Goal: Task Accomplishment & Management: Manage account settings

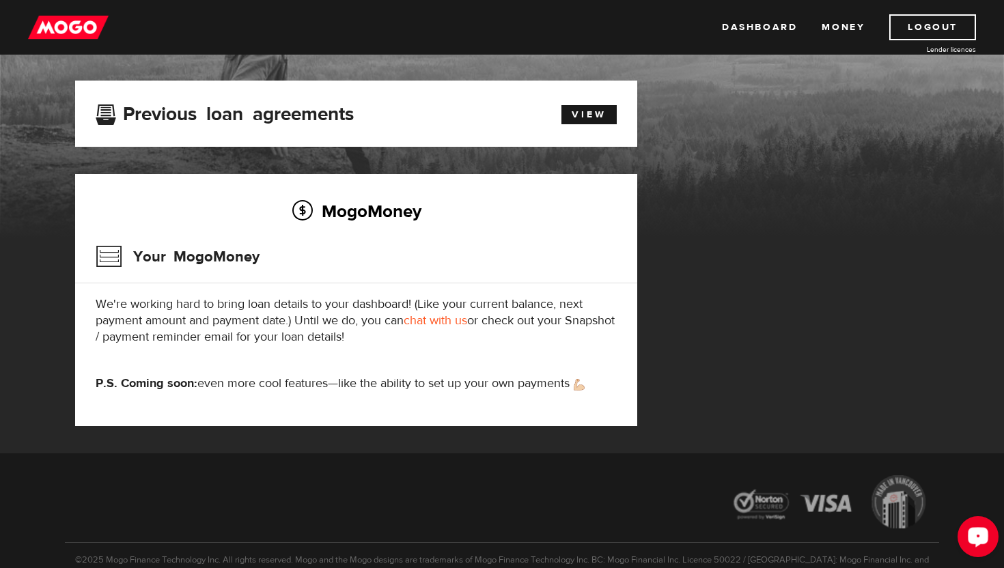
click at [965, 537] on button "Open LiveChat chat widget" at bounding box center [977, 536] width 41 height 41
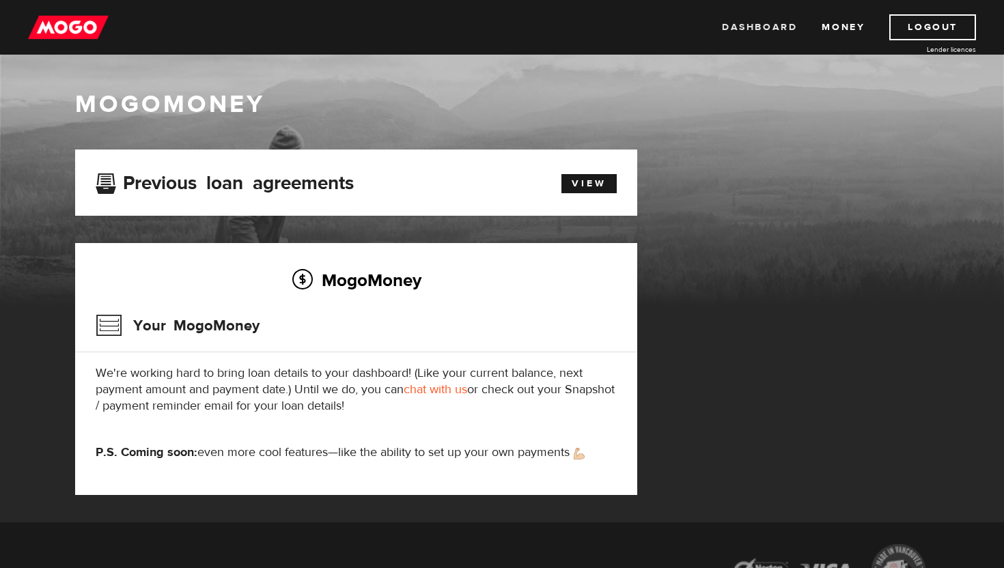
click at [745, 29] on link "Dashboard" at bounding box center [759, 27] width 75 height 26
click at [55, 25] on img at bounding box center [68, 27] width 81 height 26
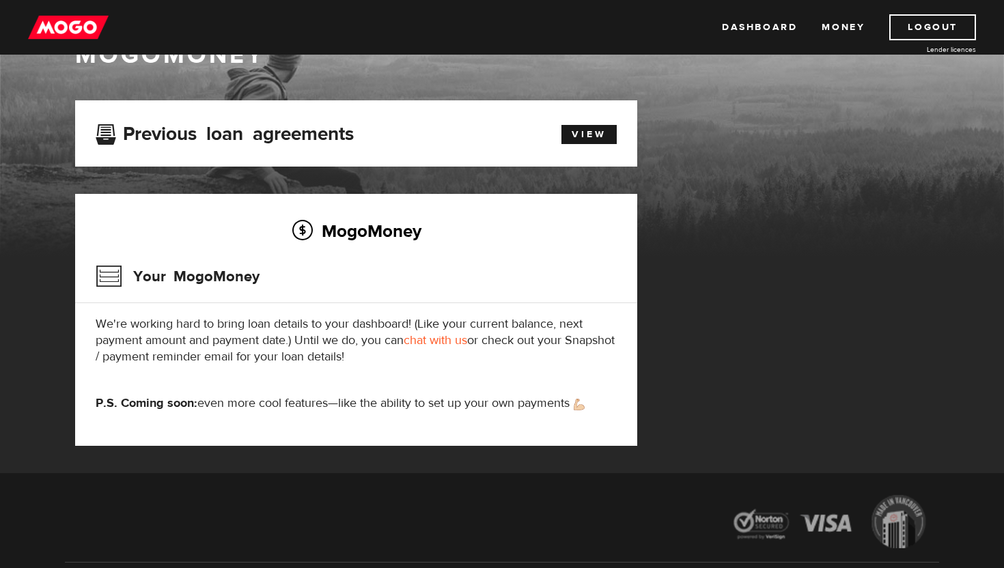
scroll to position [46, 0]
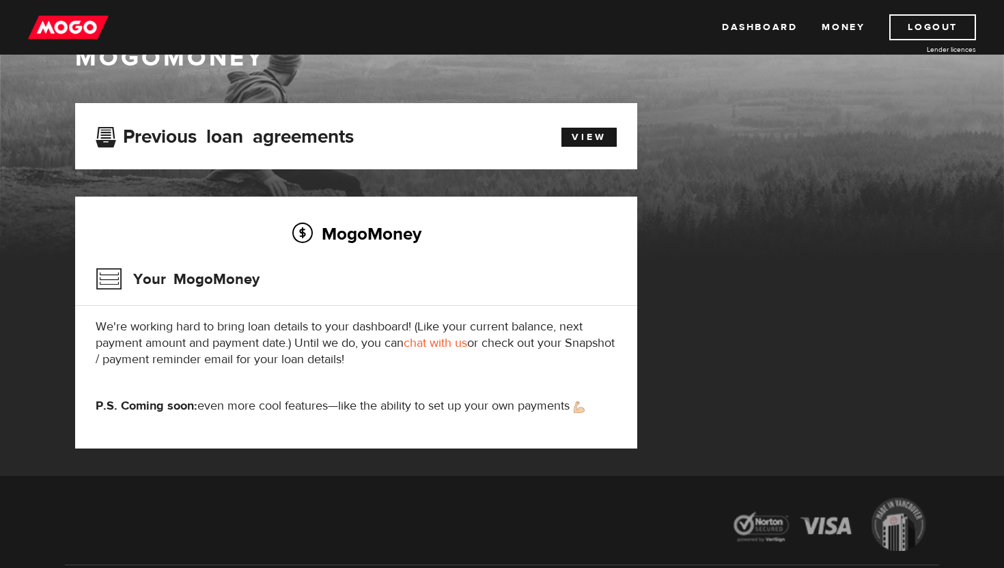
click at [113, 280] on h3 "Your MogoMoney" at bounding box center [178, 279] width 164 height 36
click at [382, 231] on h2 "MogoMoney" at bounding box center [356, 233] width 521 height 29
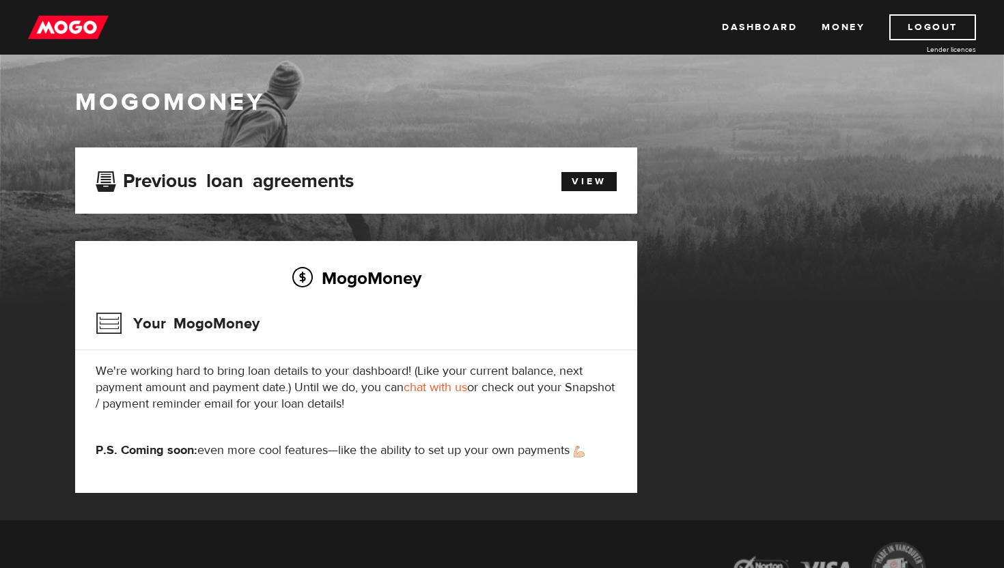
scroll to position [0, 0]
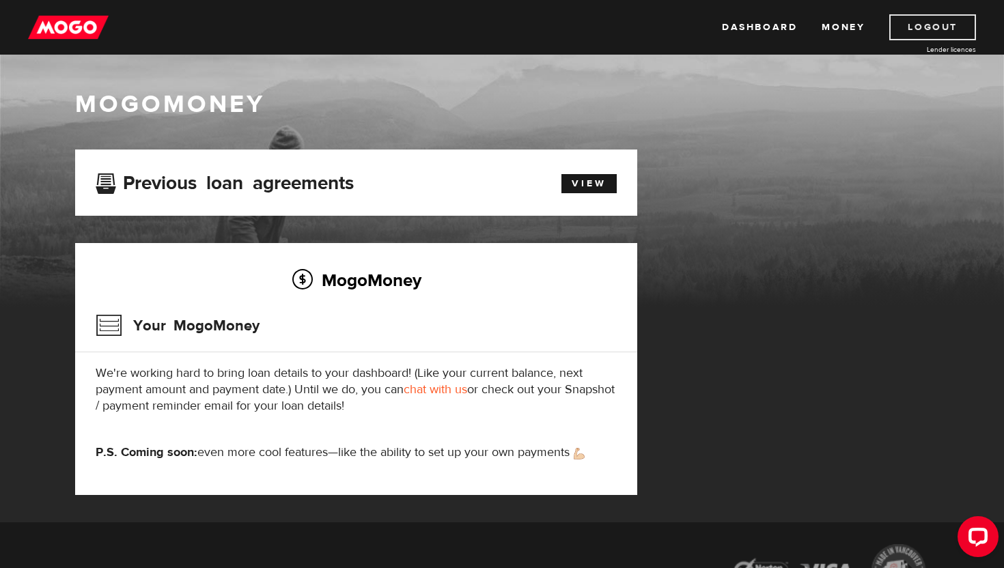
click at [939, 37] on link "Logout" at bounding box center [932, 27] width 87 height 26
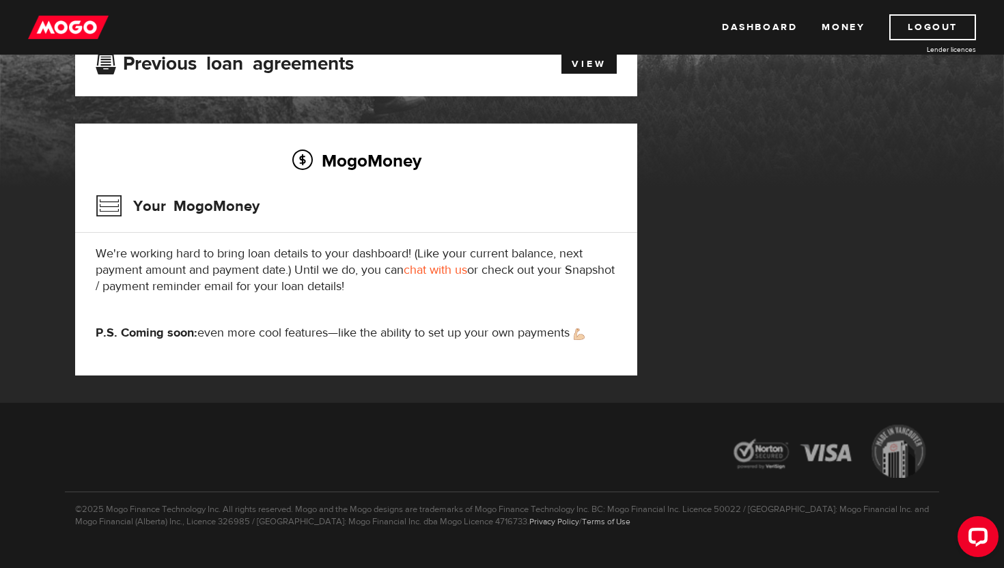
scroll to position [145, 0]
